Goal: Task Accomplishment & Management: Manage account settings

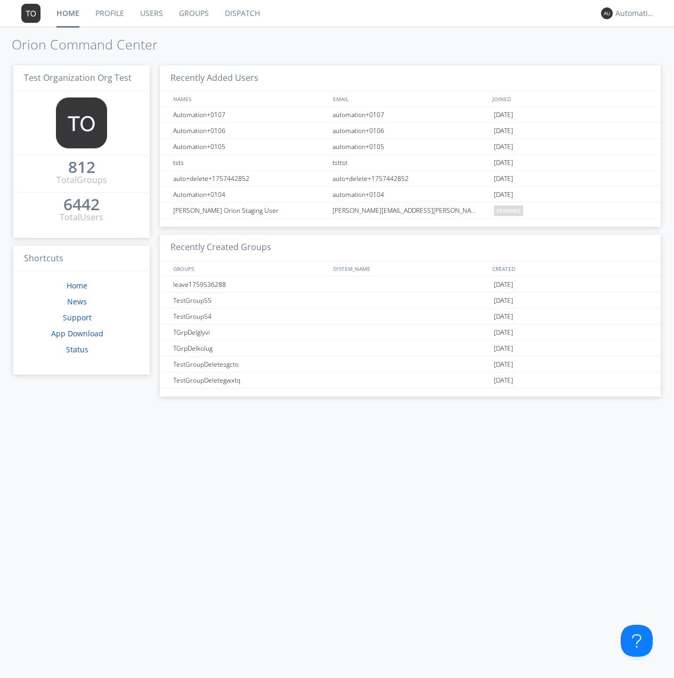
click at [193, 13] on link "Groups" at bounding box center [194, 13] width 46 height 27
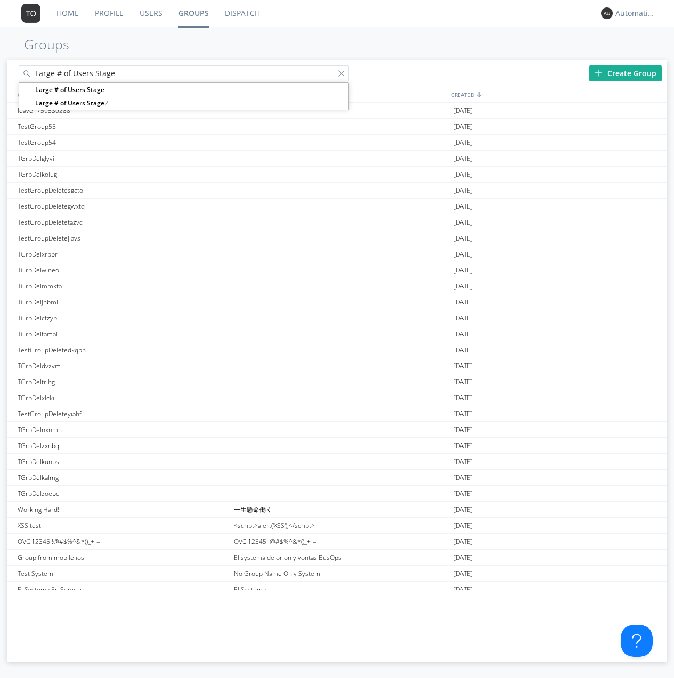
type input "Large # of Users Stage"
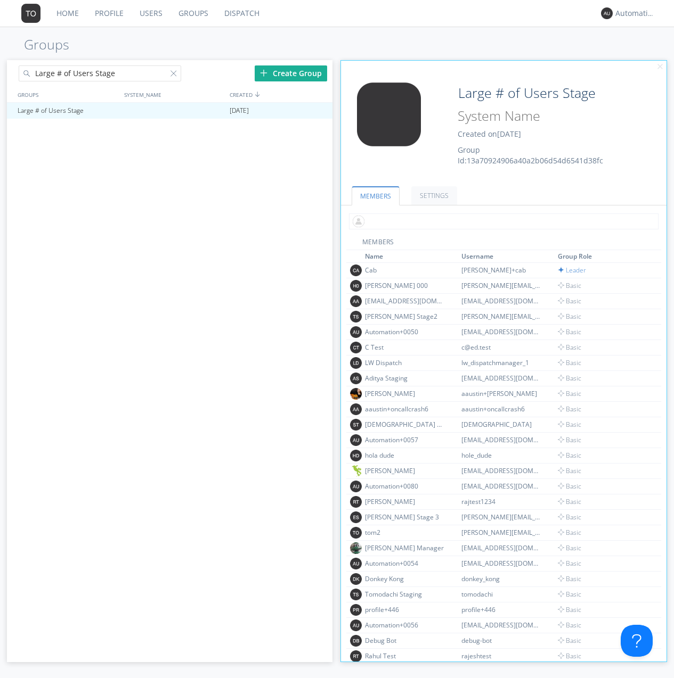
click at [501, 221] on input "text" at bounding box center [503, 222] width 309 height 16
type input "automation+0102"
